Goal: Transaction & Acquisition: Obtain resource

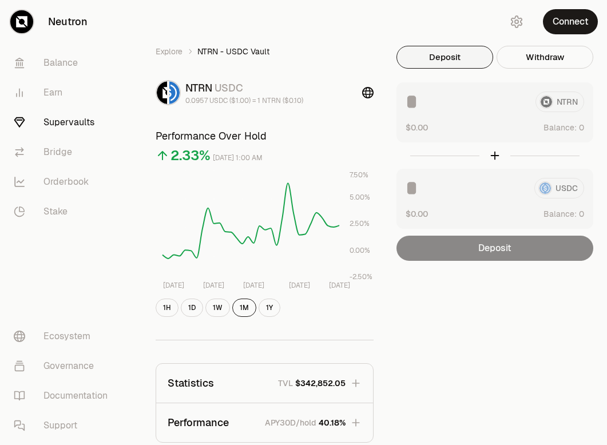
click at [558, 18] on button "Connect" at bounding box center [570, 21] width 55 height 25
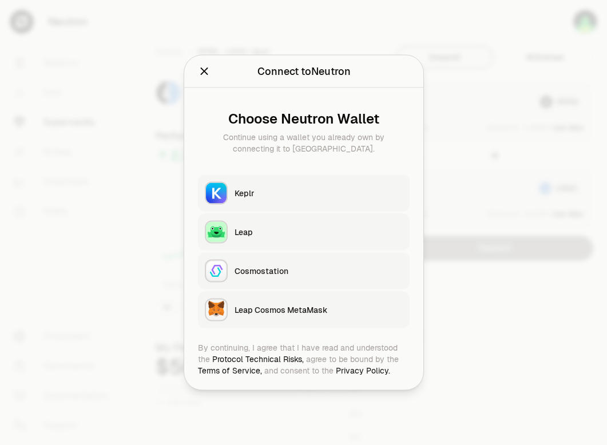
click at [272, 191] on div "Keplr" at bounding box center [319, 193] width 168 height 11
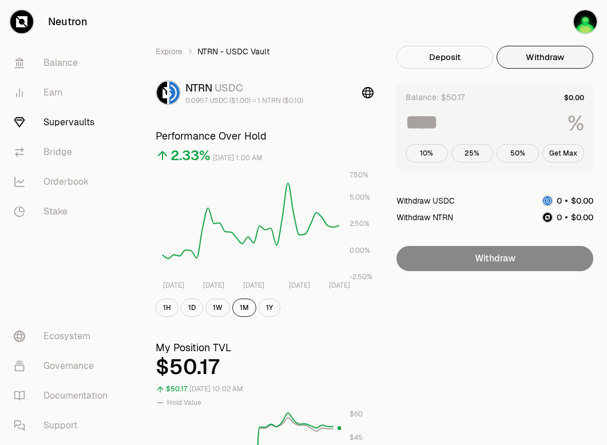
click at [538, 54] on button "Withdraw" at bounding box center [544, 57] width 97 height 23
click at [558, 149] on button "Get Max" at bounding box center [563, 153] width 42 height 18
type input "***"
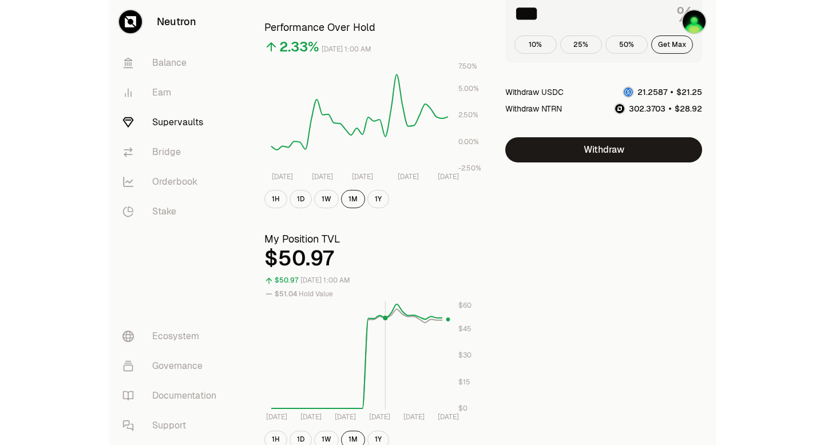
scroll to position [109, 0]
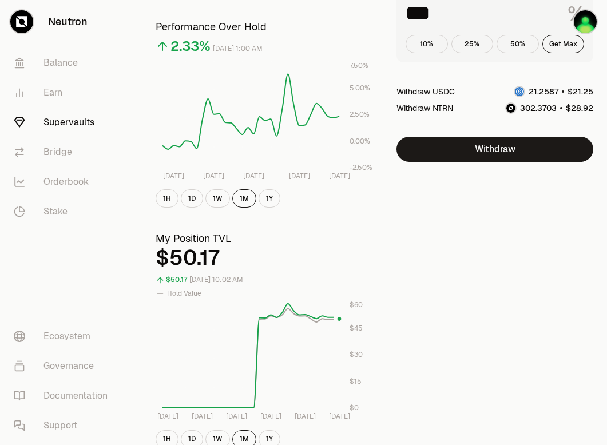
click at [450, 299] on div "Explore NTRN - USDC Vault NTRN USDC 0.0957 USDC ($1.00) = 1 NTRN ($0.10) Perfor…" at bounding box center [367, 303] width 451 height 733
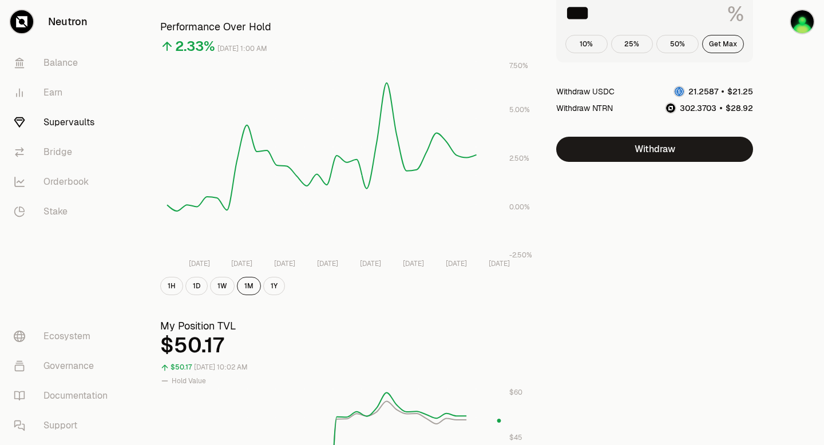
scroll to position [89, 0]
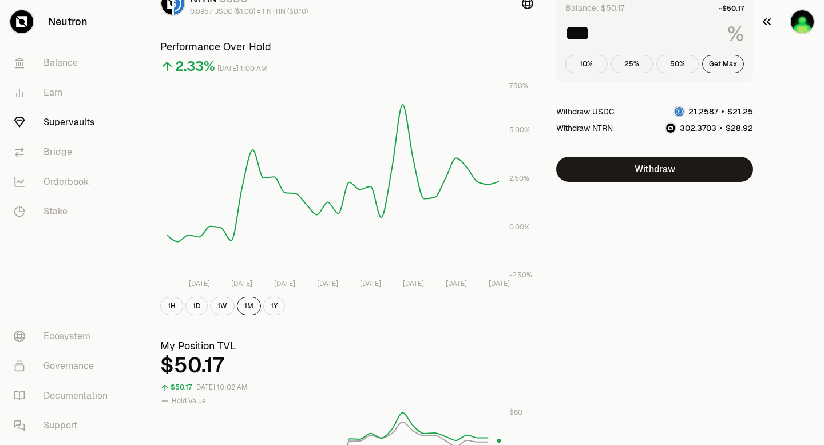
click at [606, 17] on img "button" at bounding box center [801, 21] width 23 height 23
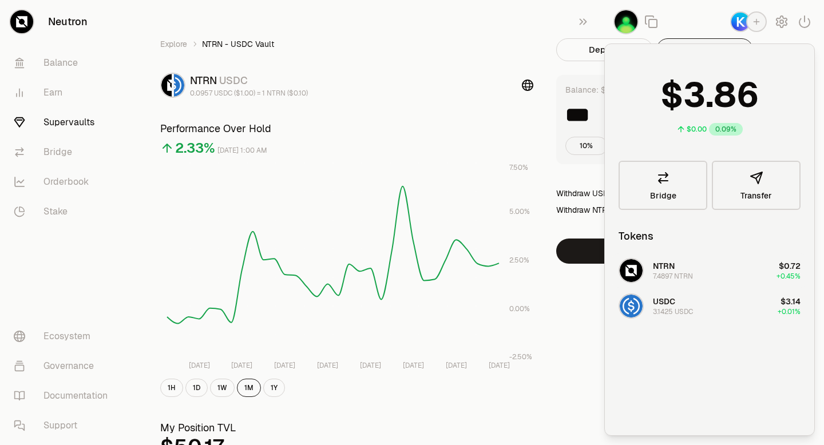
scroll to position [0, 0]
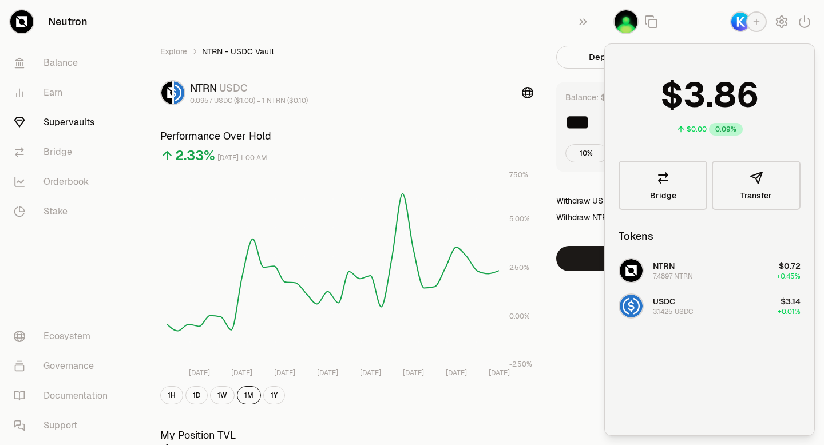
click at [514, 51] on ol "Explore NTRN - USDC Vault" at bounding box center [346, 51] width 373 height 11
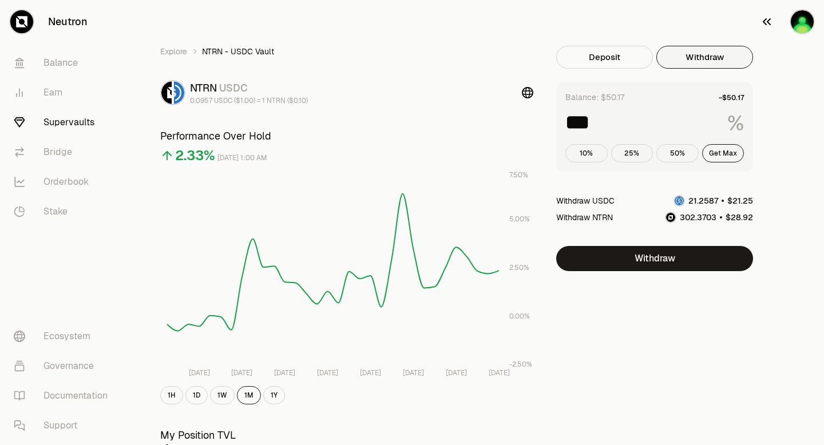
click at [606, 21] on img "button" at bounding box center [801, 21] width 23 height 23
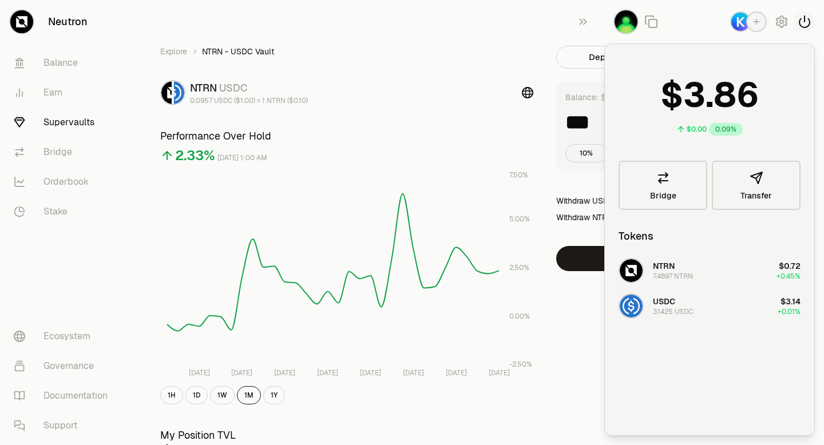
click at [606, 22] on icon "button" at bounding box center [804, 22] width 14 height 14
